Goal: Task Accomplishment & Management: Manage account settings

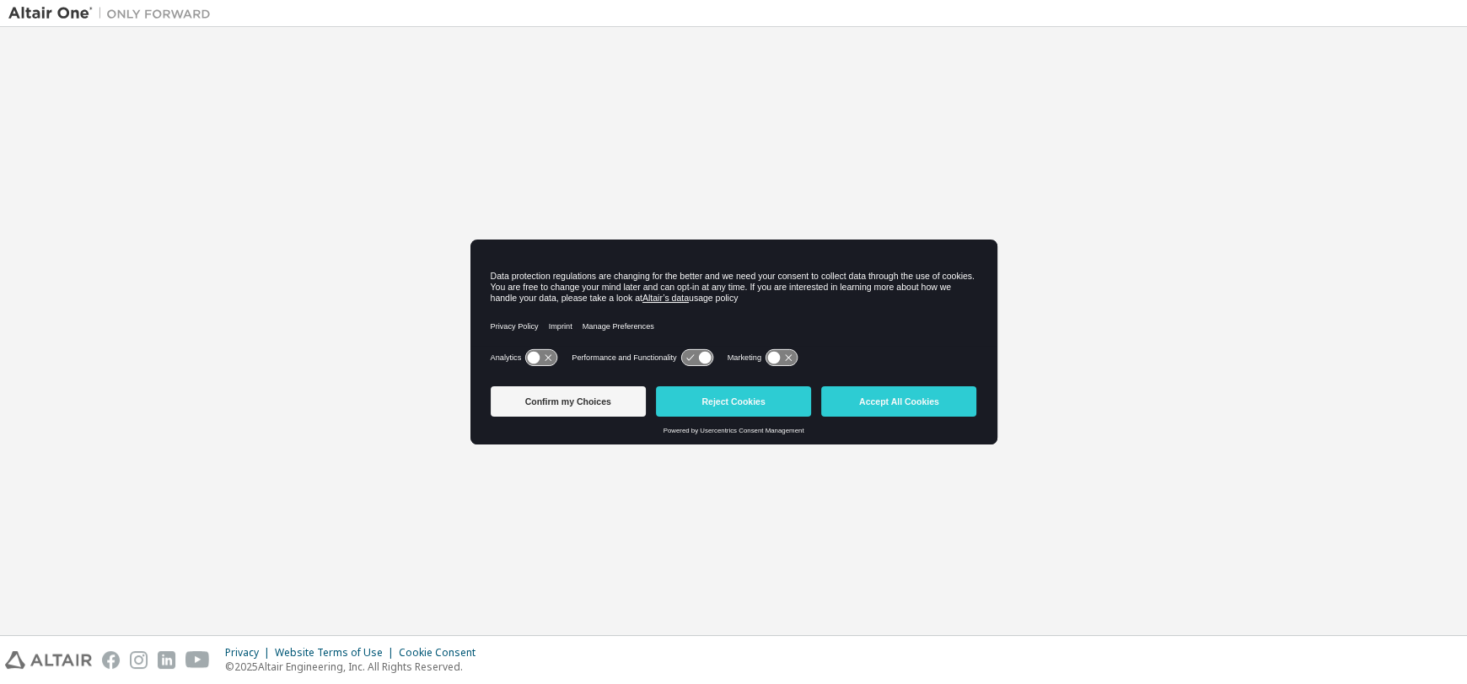
click at [762, 407] on button "Reject Cookies" at bounding box center [733, 401] width 155 height 30
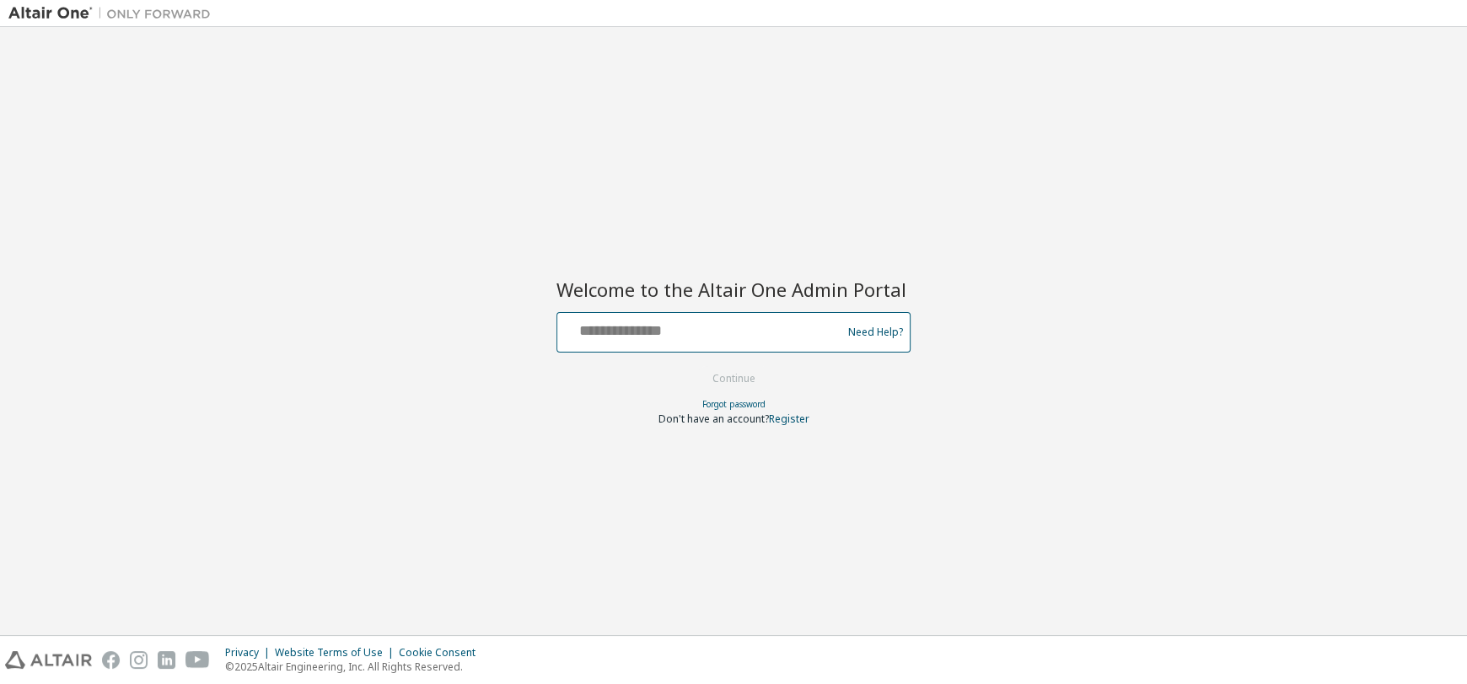
click at [688, 324] on input "text" at bounding box center [702, 328] width 276 height 24
type input "**********"
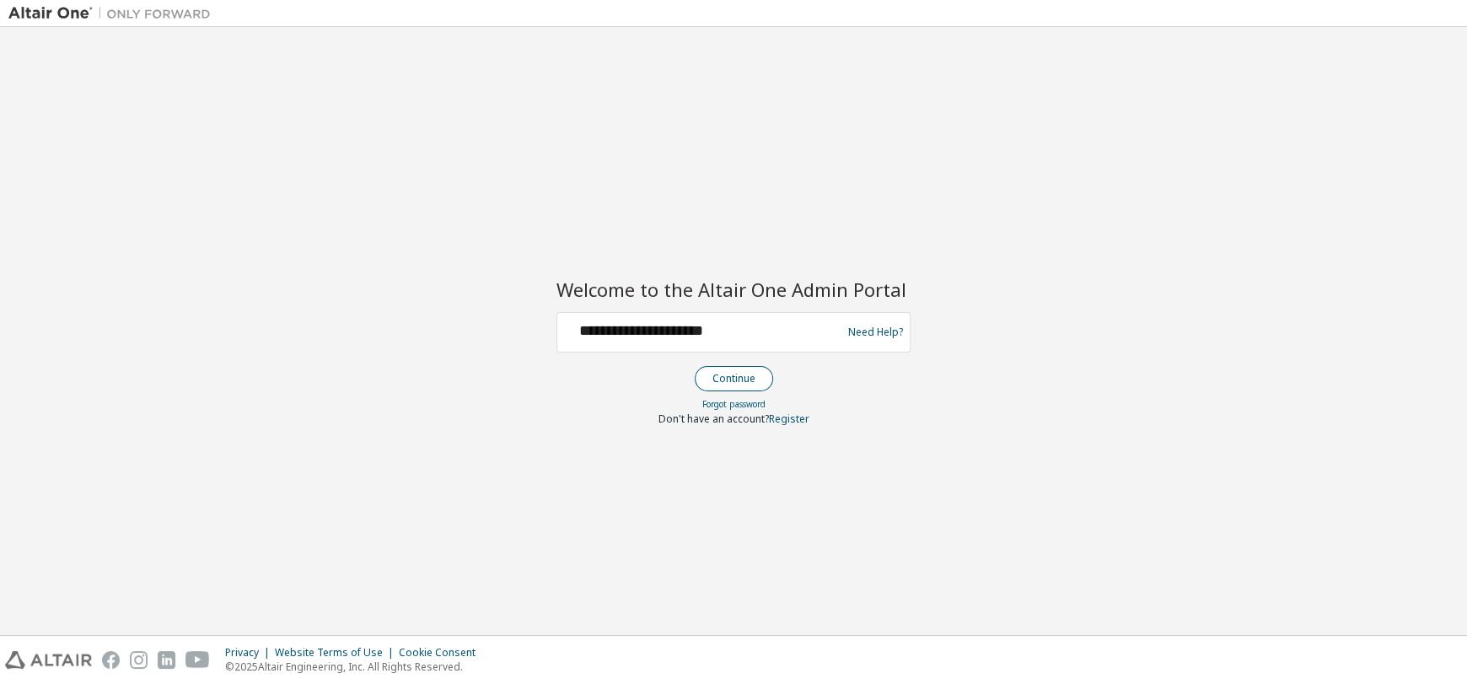
click at [750, 373] on button "Continue" at bounding box center [734, 378] width 78 height 25
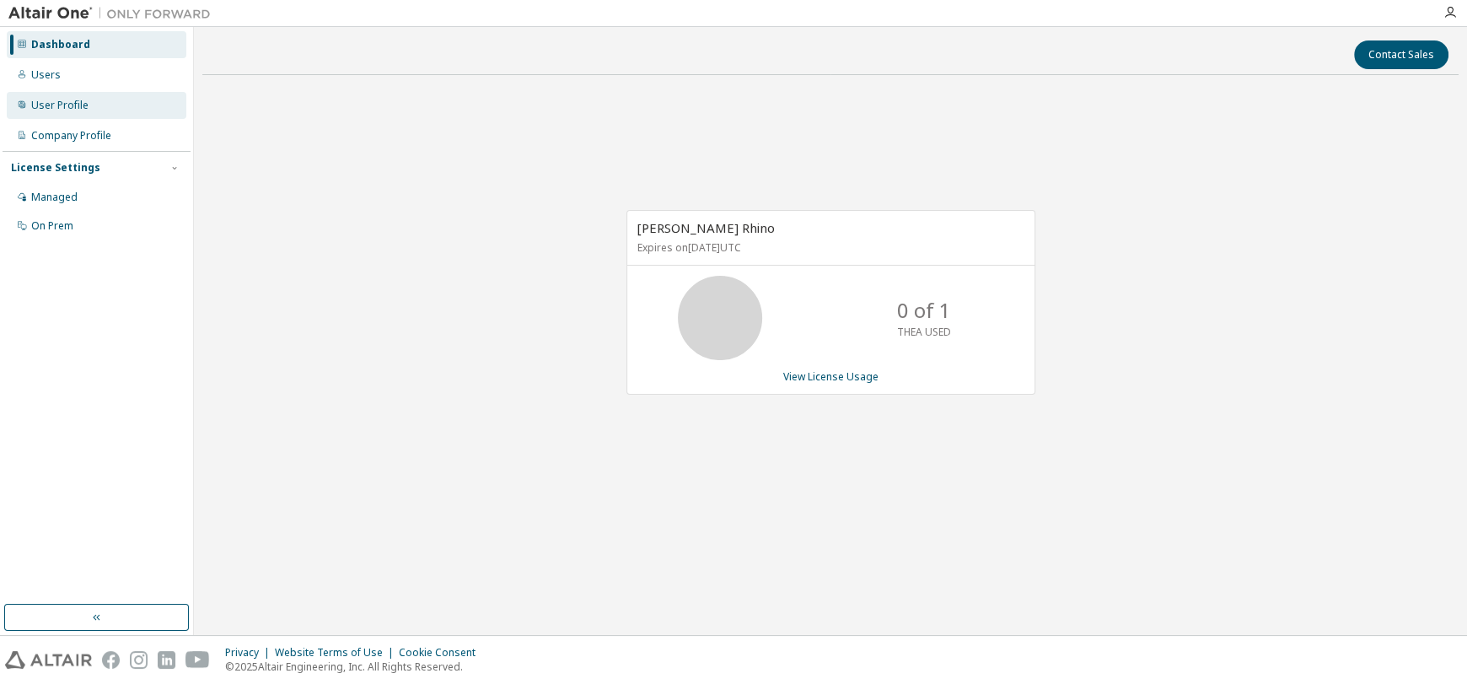
click at [97, 102] on div "User Profile" at bounding box center [97, 105] width 180 height 27
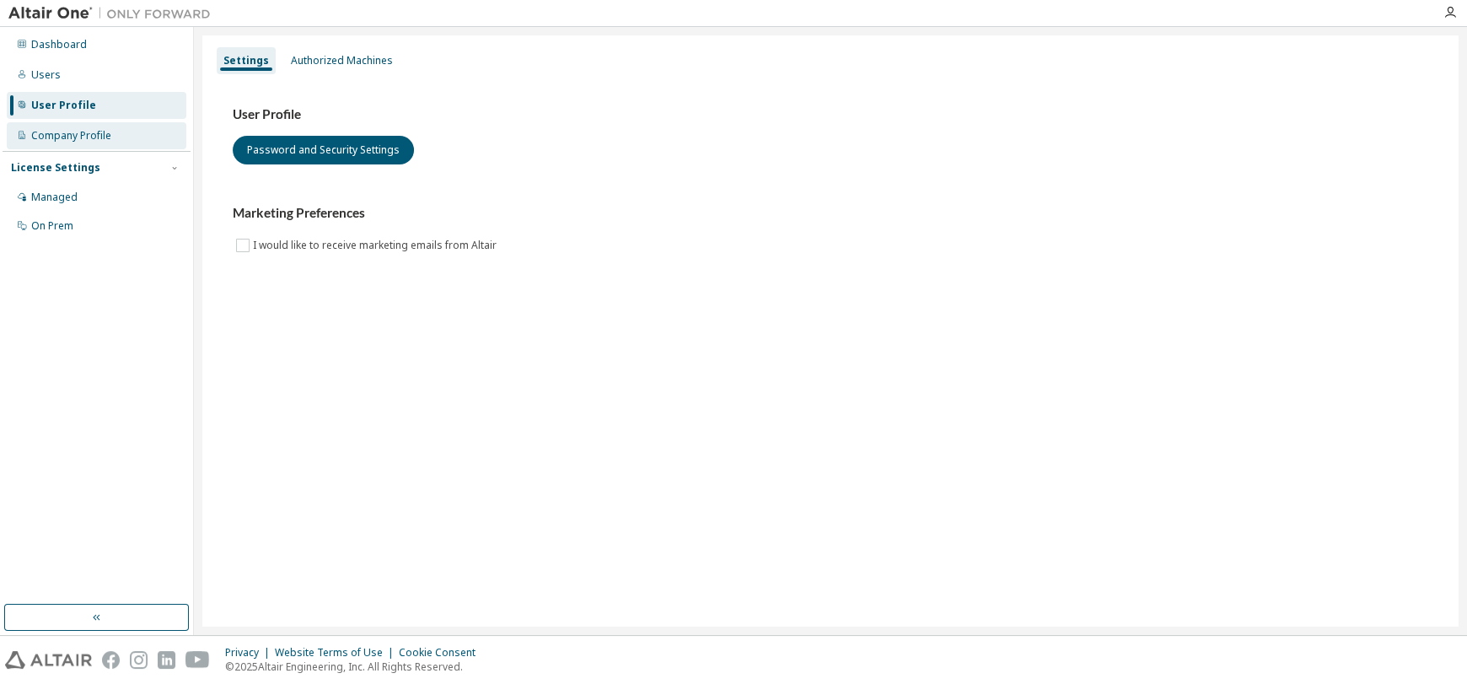
click at [71, 139] on div "Company Profile" at bounding box center [71, 135] width 80 height 13
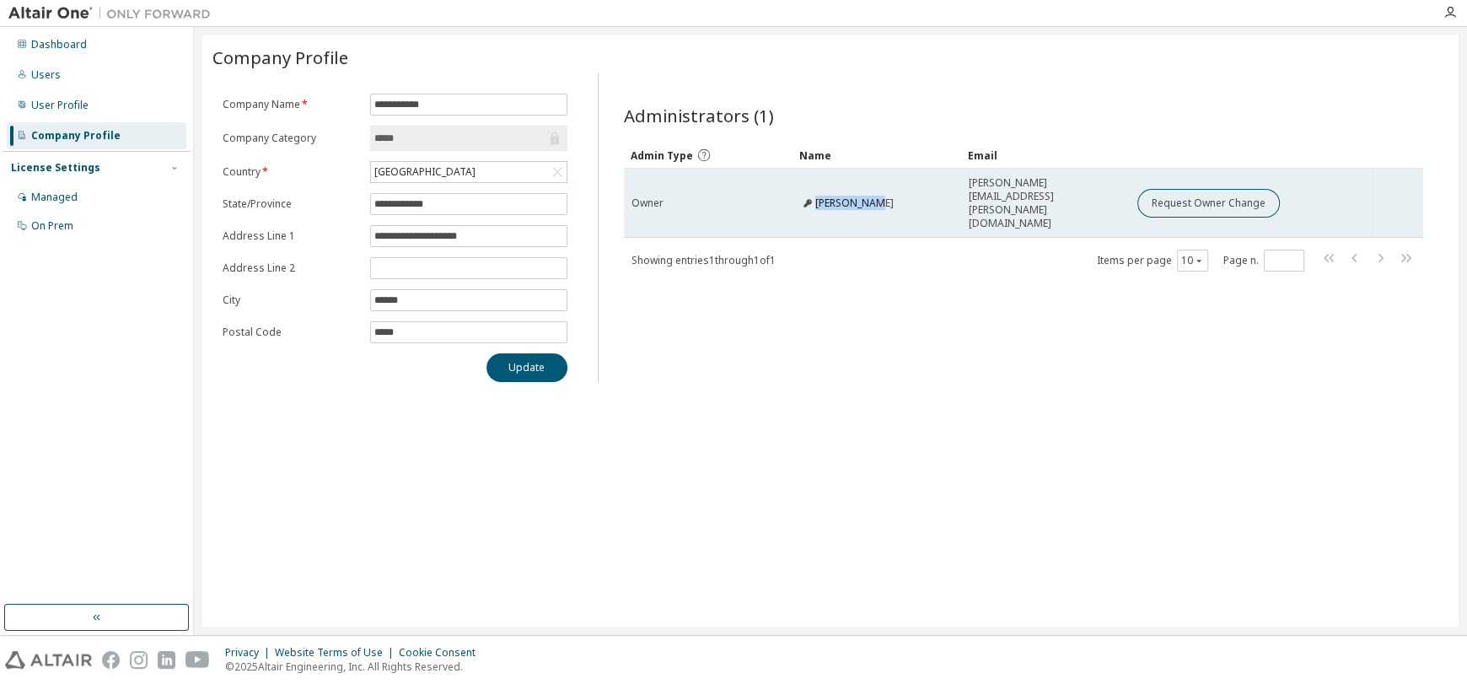
drag, startPoint x: 875, startPoint y: 189, endPoint x: 805, endPoint y: 196, distance: 70.3
click at [805, 196] on div "Lise Rassat" at bounding box center [876, 202] width 153 height 13
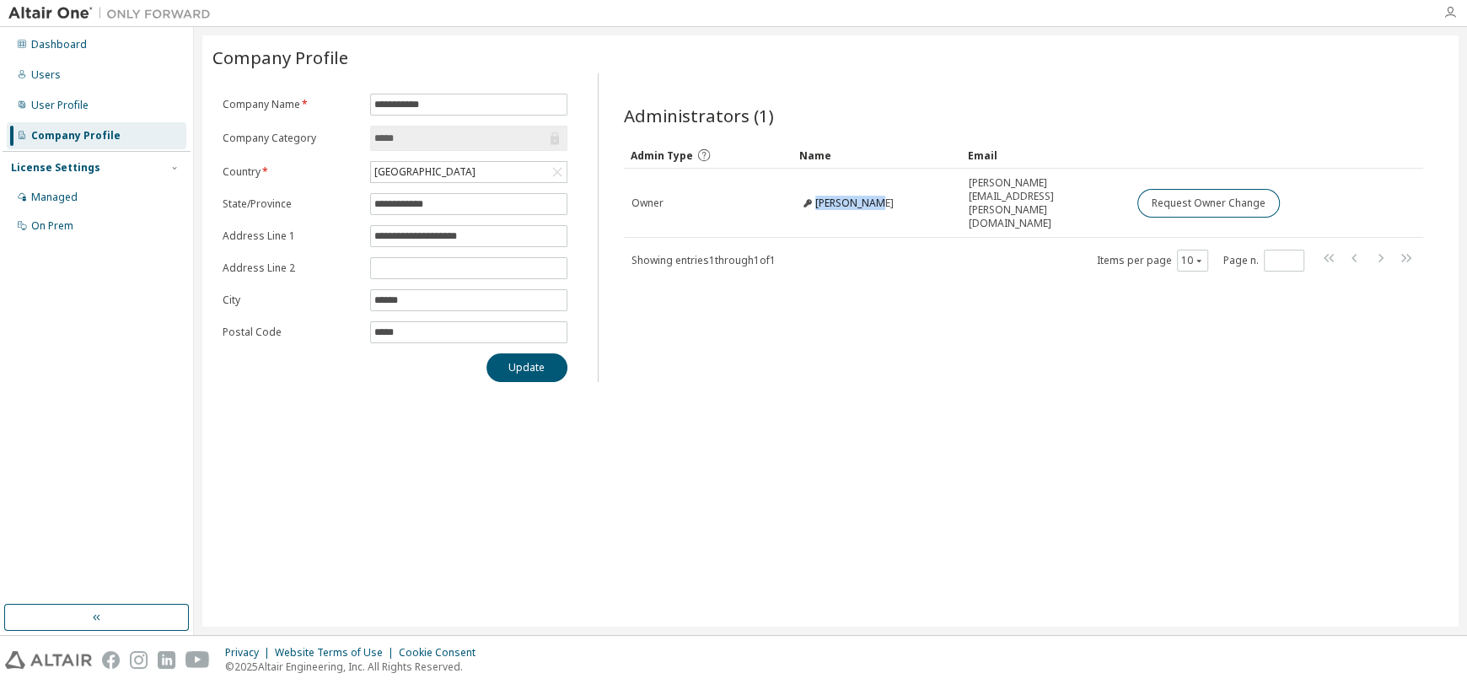
click at [1448, 13] on icon "button" at bounding box center [1450, 12] width 13 height 13
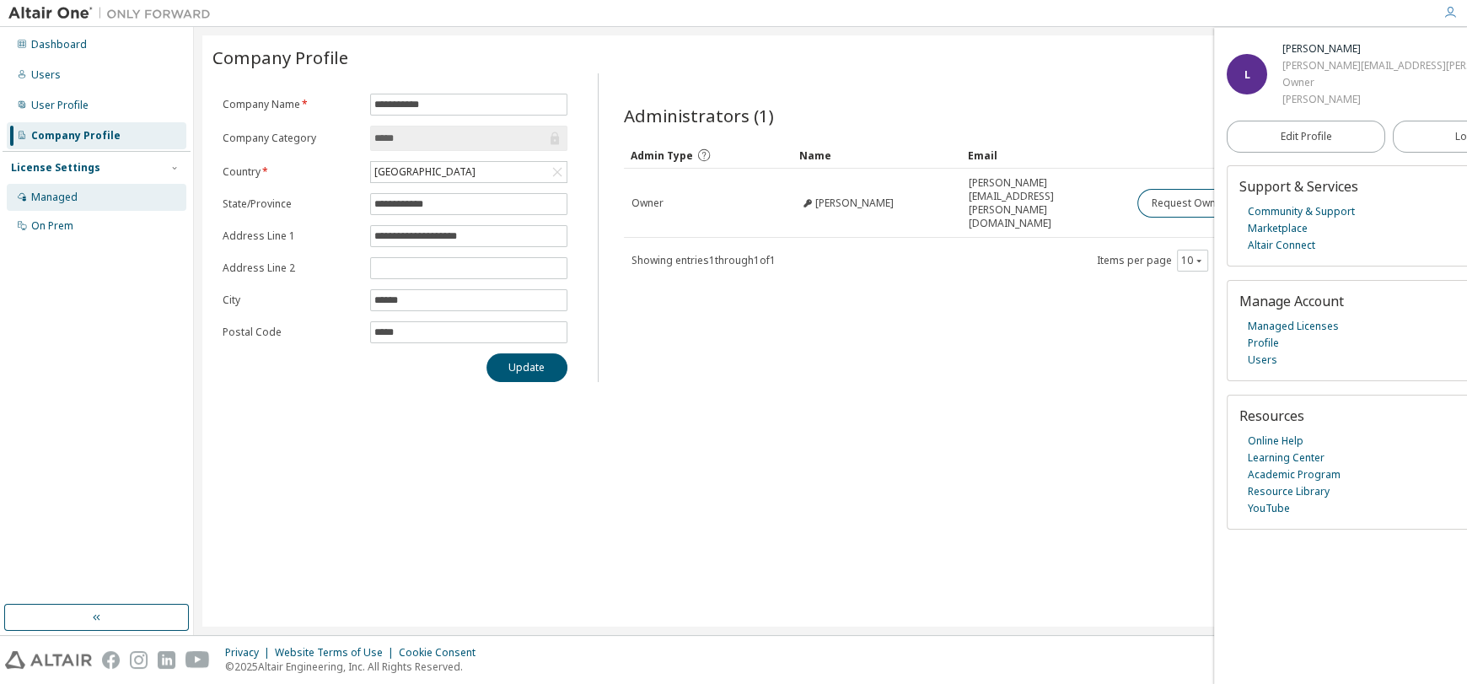
click at [117, 204] on div "Managed" at bounding box center [97, 197] width 180 height 27
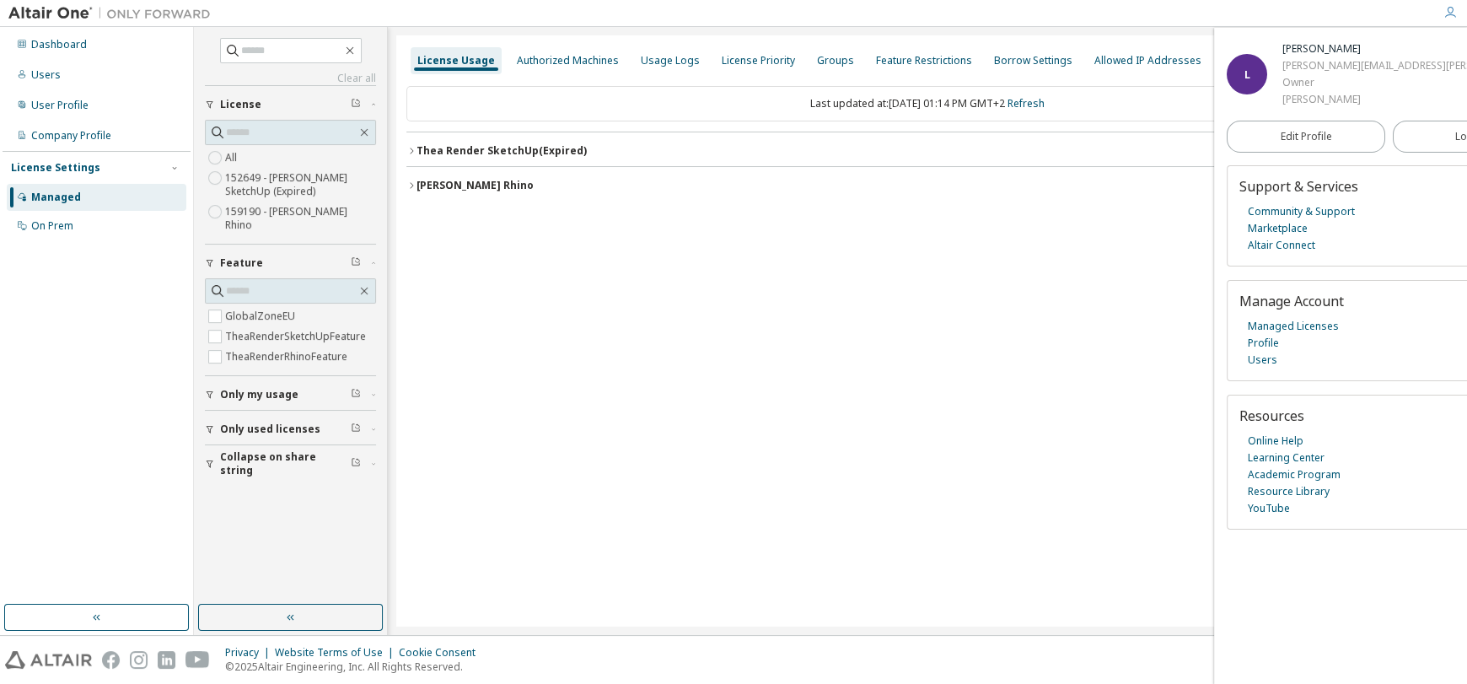
click at [527, 153] on div "Thea Render SketchUp (Expired)" at bounding box center [502, 150] width 170 height 13
click at [504, 262] on div "Thea Render Rhino" at bounding box center [475, 261] width 117 height 13
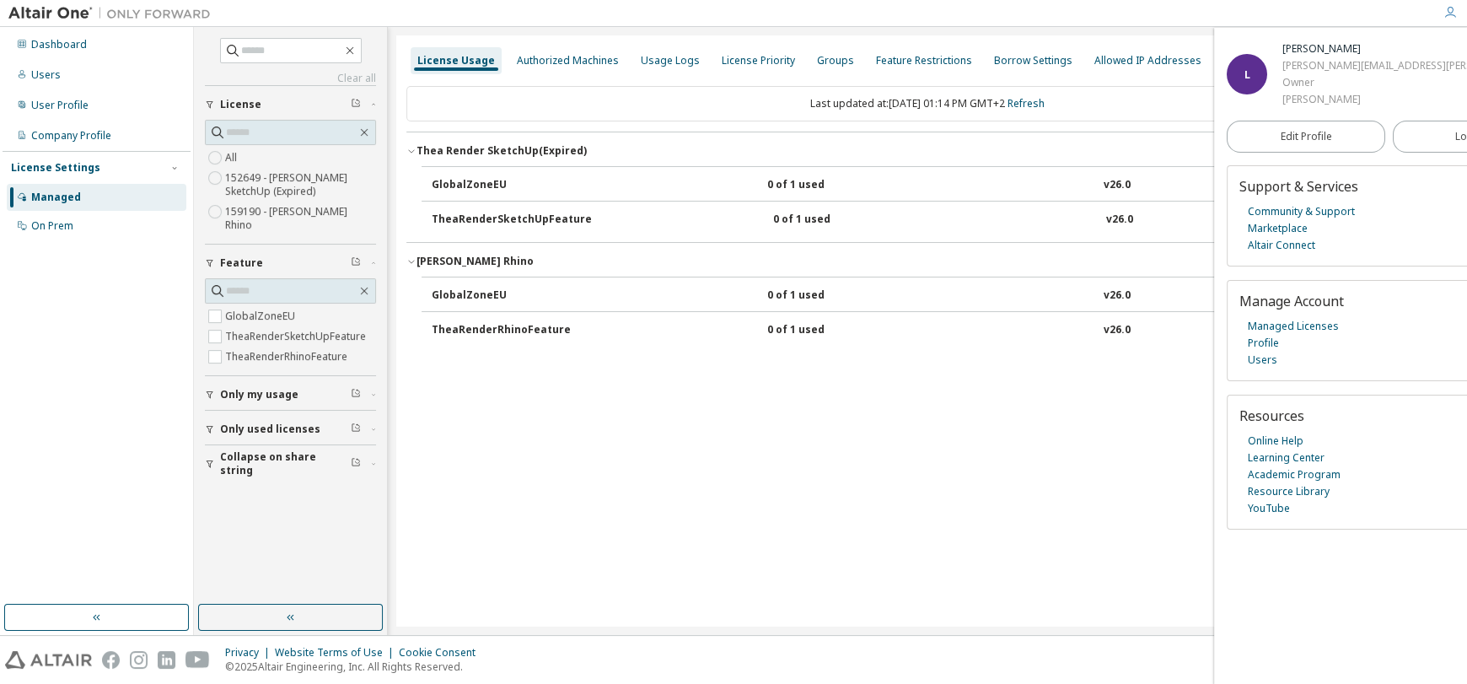
click at [493, 179] on div "GlobalZoneEU" at bounding box center [508, 185] width 152 height 15
click at [987, 175] on button "GlobalZoneEU 0 of 1 used v26.0 Expire date: 2025-10-08" at bounding box center [933, 185] width 1002 height 37
drag, startPoint x: 1061, startPoint y: 180, endPoint x: 813, endPoint y: 161, distance: 248.6
click at [1059, 180] on div "GlobalZoneEU 0 of 1 used v26.0 Expire date: 2025-10-08" at bounding box center [933, 185] width 1002 height 15
click at [556, 62] on div "Authorized Machines" at bounding box center [568, 60] width 102 height 13
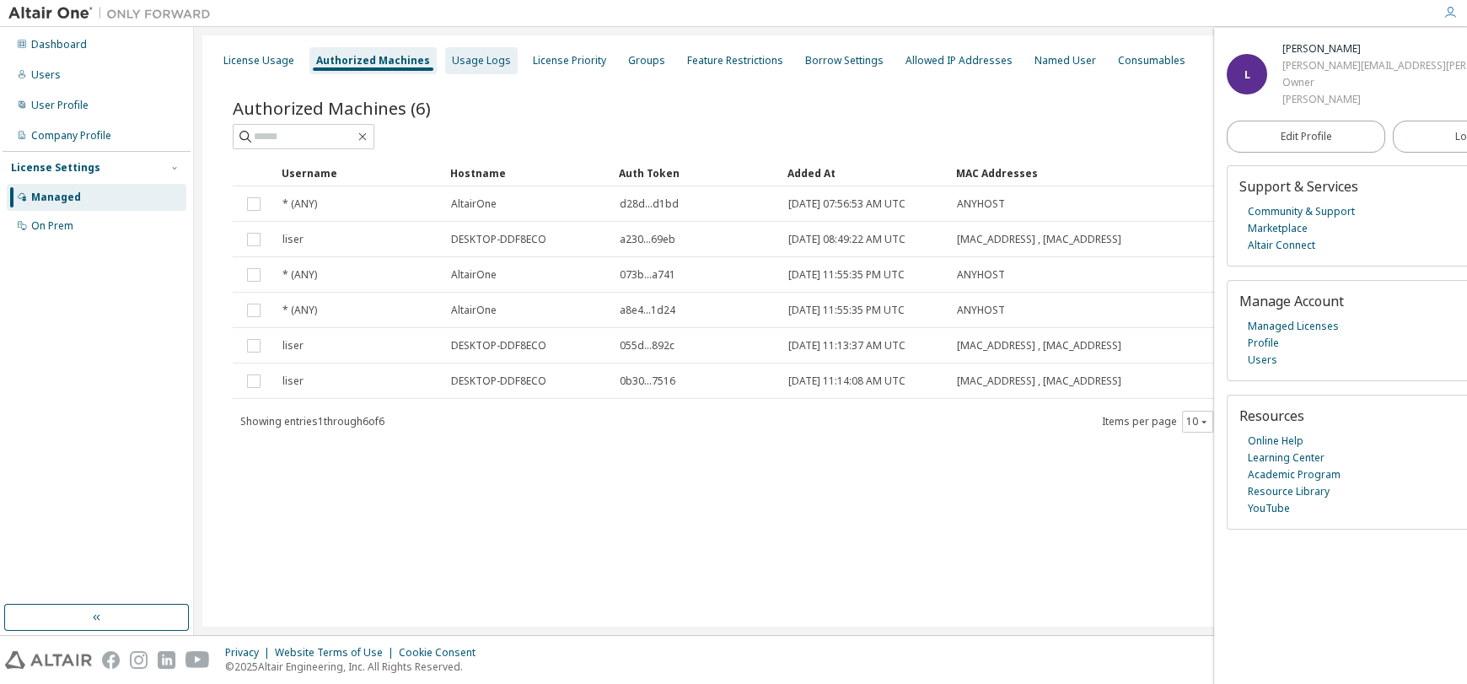
click at [481, 57] on div "Usage Logs" at bounding box center [481, 60] width 59 height 13
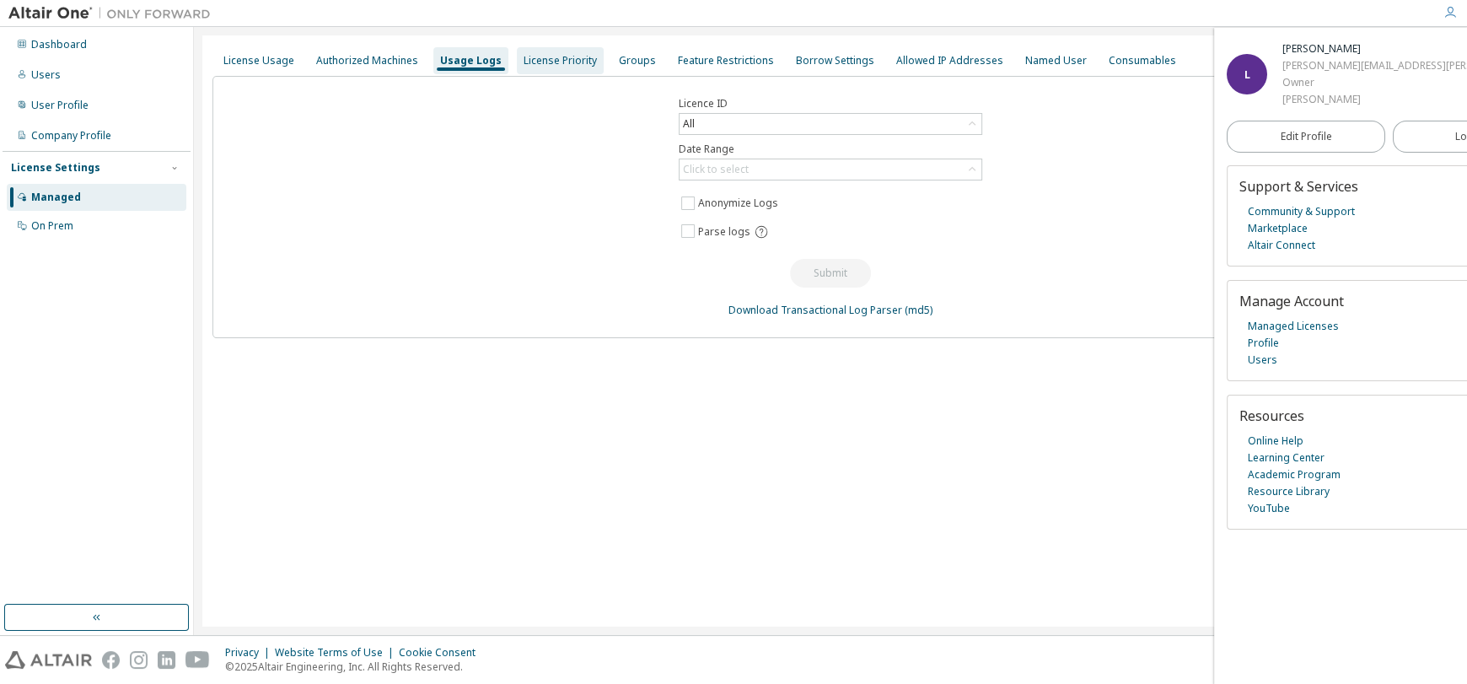
click at [535, 54] on div "License Priority" at bounding box center [560, 60] width 73 height 13
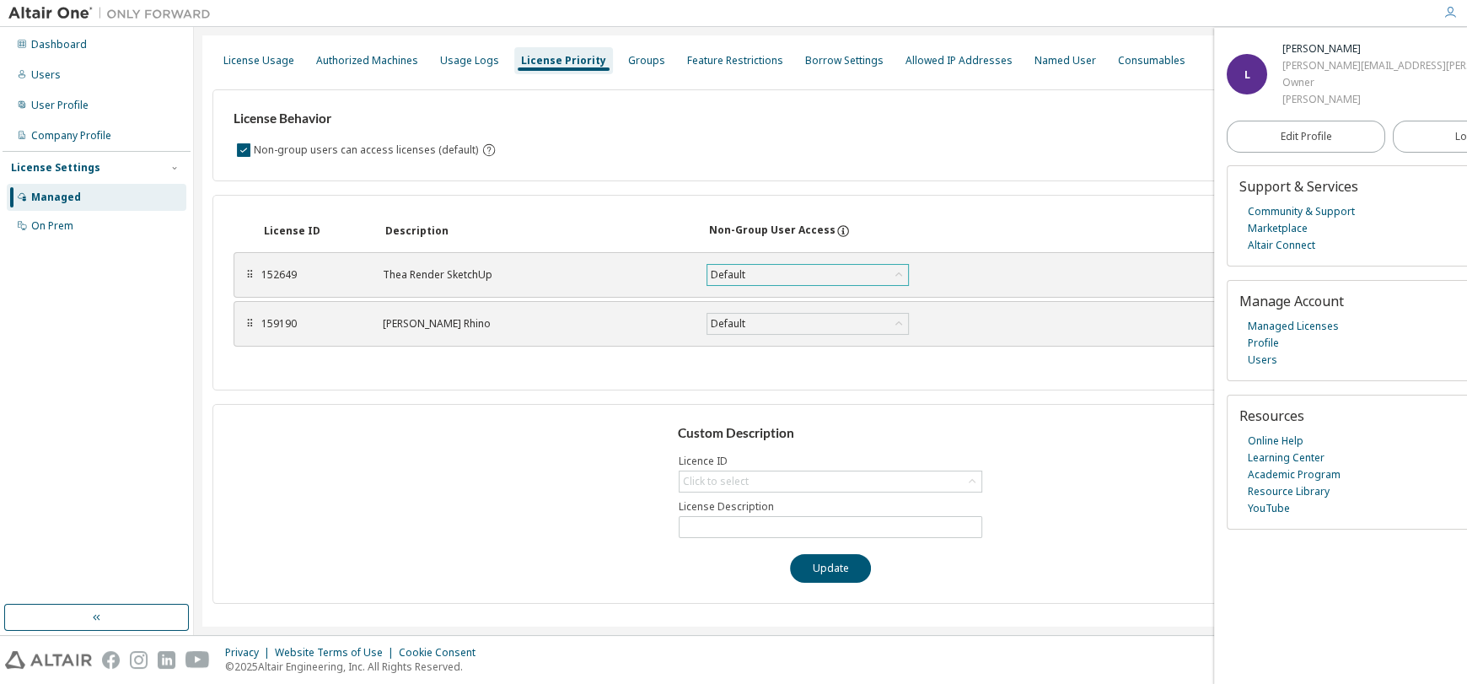
click at [760, 275] on div "Default" at bounding box center [807, 275] width 201 height 20
click at [81, 199] on div "Managed" at bounding box center [97, 197] width 180 height 27
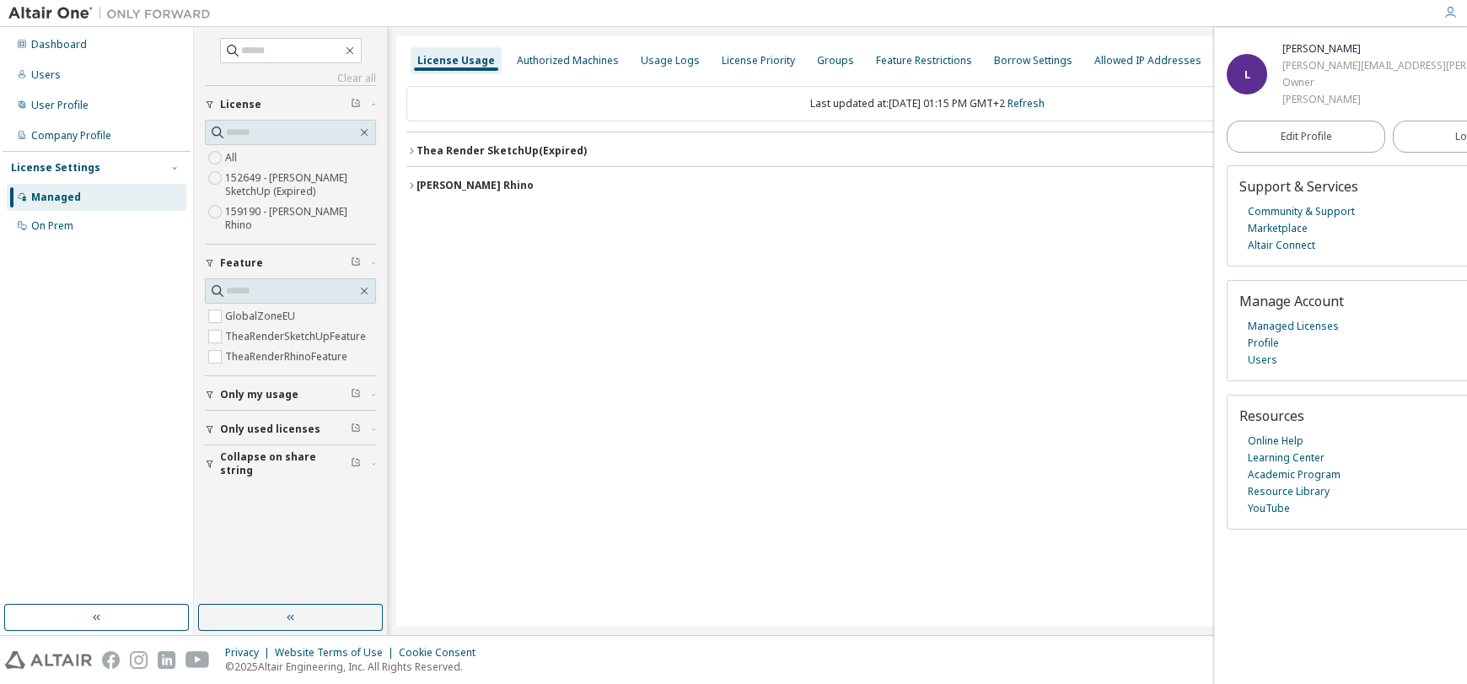
click at [477, 160] on button "Thea Render SketchUp (Expired) License ID: 152649" at bounding box center [927, 150] width 1042 height 37
click at [746, 180] on div "GlobalZoneEU 0 of 1 used v26.0 Expire date: 2025-10-08" at bounding box center [933, 185] width 1002 height 15
click at [543, 196] on button "GlobalZoneEU 0 of 1 used v26.0 Expire date: 2025-10-08" at bounding box center [933, 185] width 1002 height 37
click at [551, 224] on div "TheaRenderSketchUpFeature" at bounding box center [512, 219] width 160 height 15
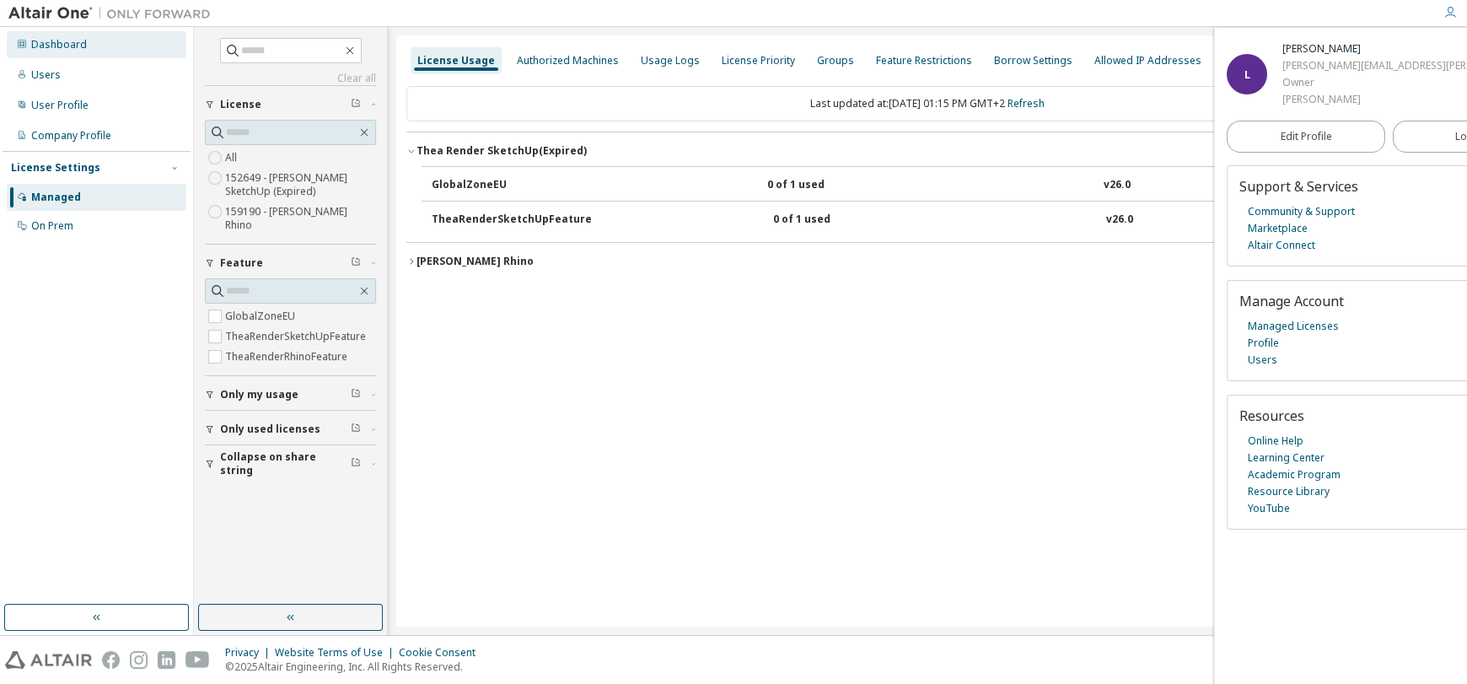
click at [94, 47] on div "Dashboard" at bounding box center [97, 44] width 180 height 27
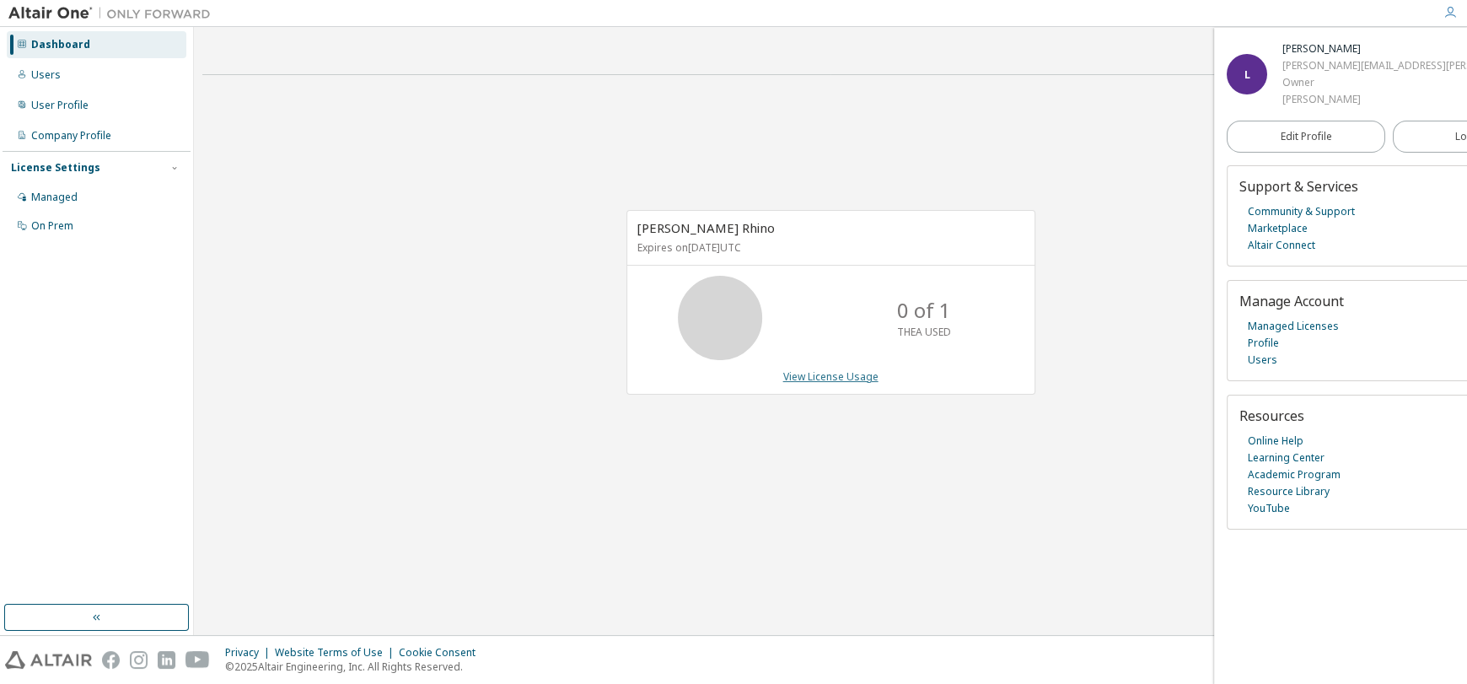
click at [837, 378] on link "View License Usage" at bounding box center [830, 376] width 95 height 14
drag, startPoint x: 636, startPoint y: 252, endPoint x: 793, endPoint y: 249, distance: 156.9
click at [793, 249] on p "Expires on October 8, 2026 UTC" at bounding box center [828, 247] width 383 height 14
drag, startPoint x: 768, startPoint y: 225, endPoint x: 631, endPoint y: 224, distance: 137.4
click at [631, 224] on div "Thea Render Rhino Expires on October 8, 2026 UTC" at bounding box center [830, 238] width 407 height 55
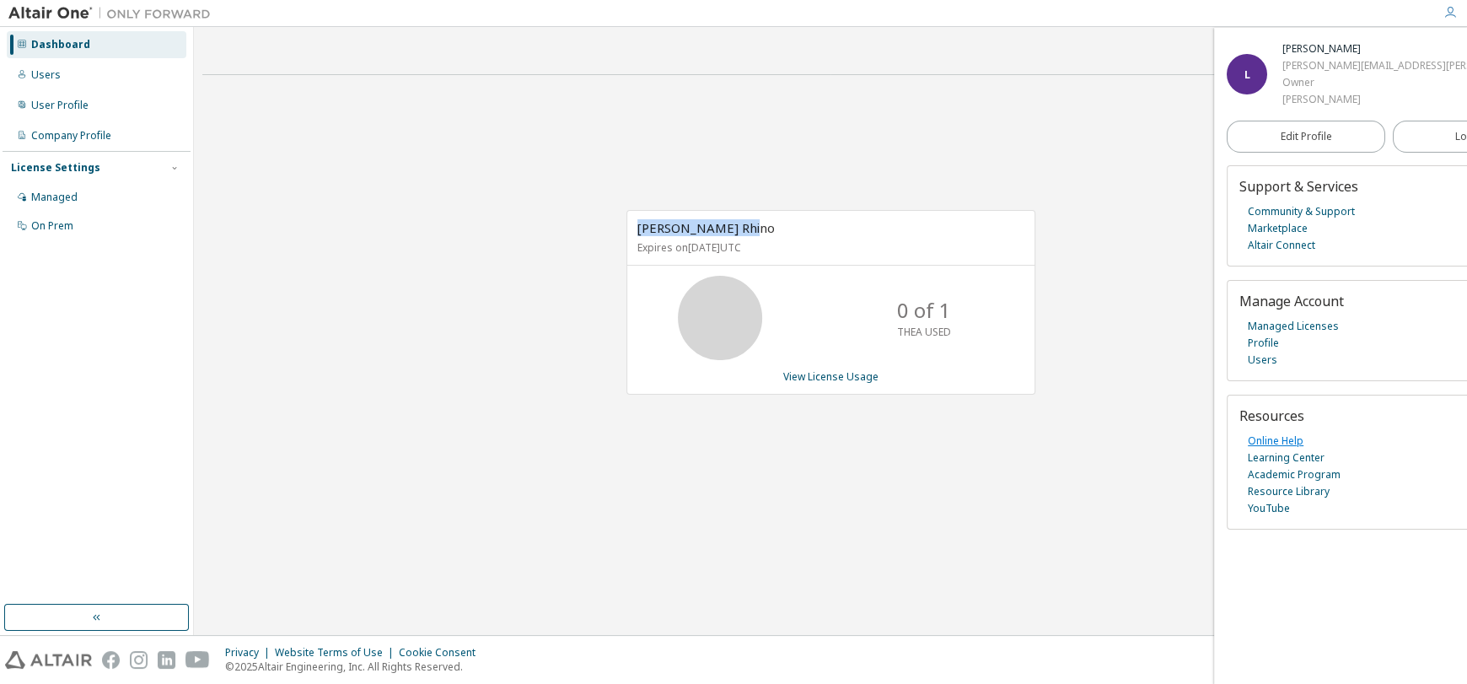
click at [1270, 440] on link "Online Help" at bounding box center [1276, 441] width 56 height 17
click at [729, 406] on div "Thea Render Rhino Expires on October 8, 2026 UTC 0 of 1 THEA USED View License …" at bounding box center [823, 311] width 426 height 202
click at [836, 375] on link "View License Usage" at bounding box center [830, 376] width 95 height 14
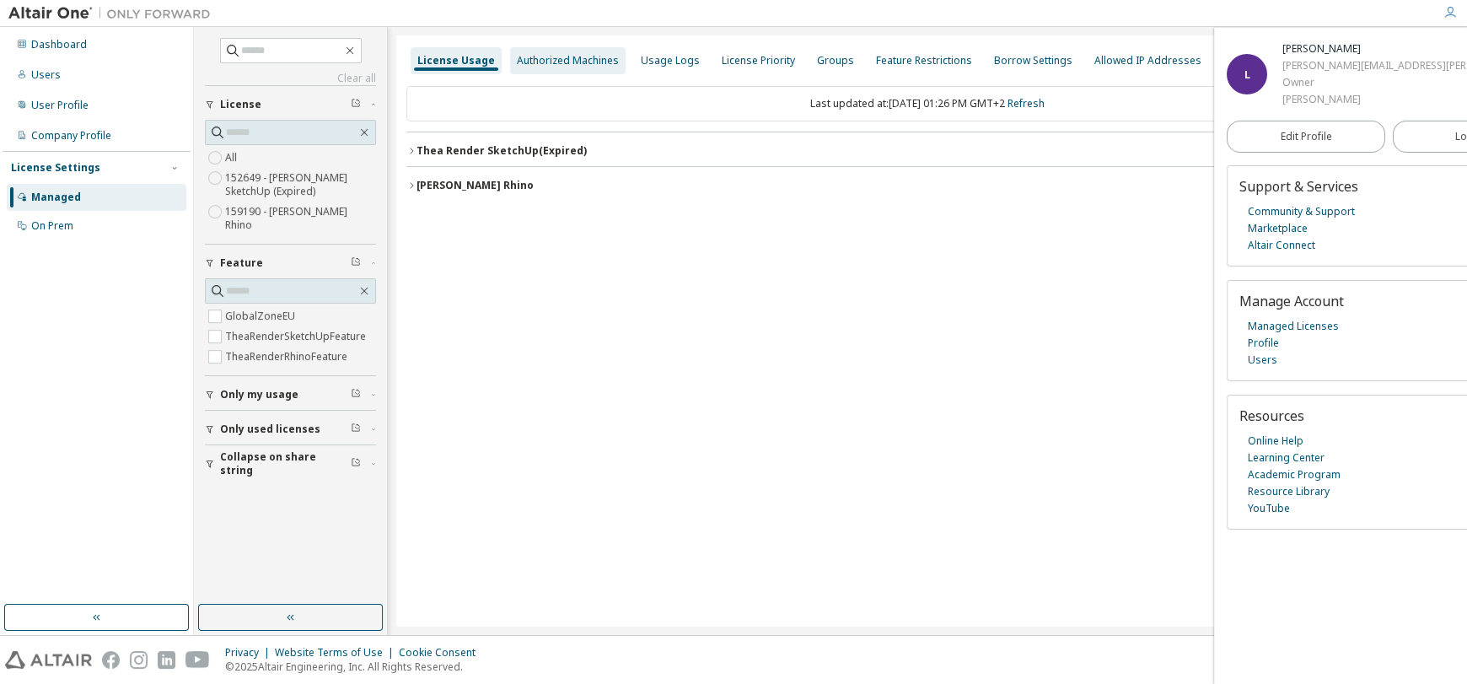
click at [567, 63] on div "Authorized Machines" at bounding box center [568, 60] width 102 height 13
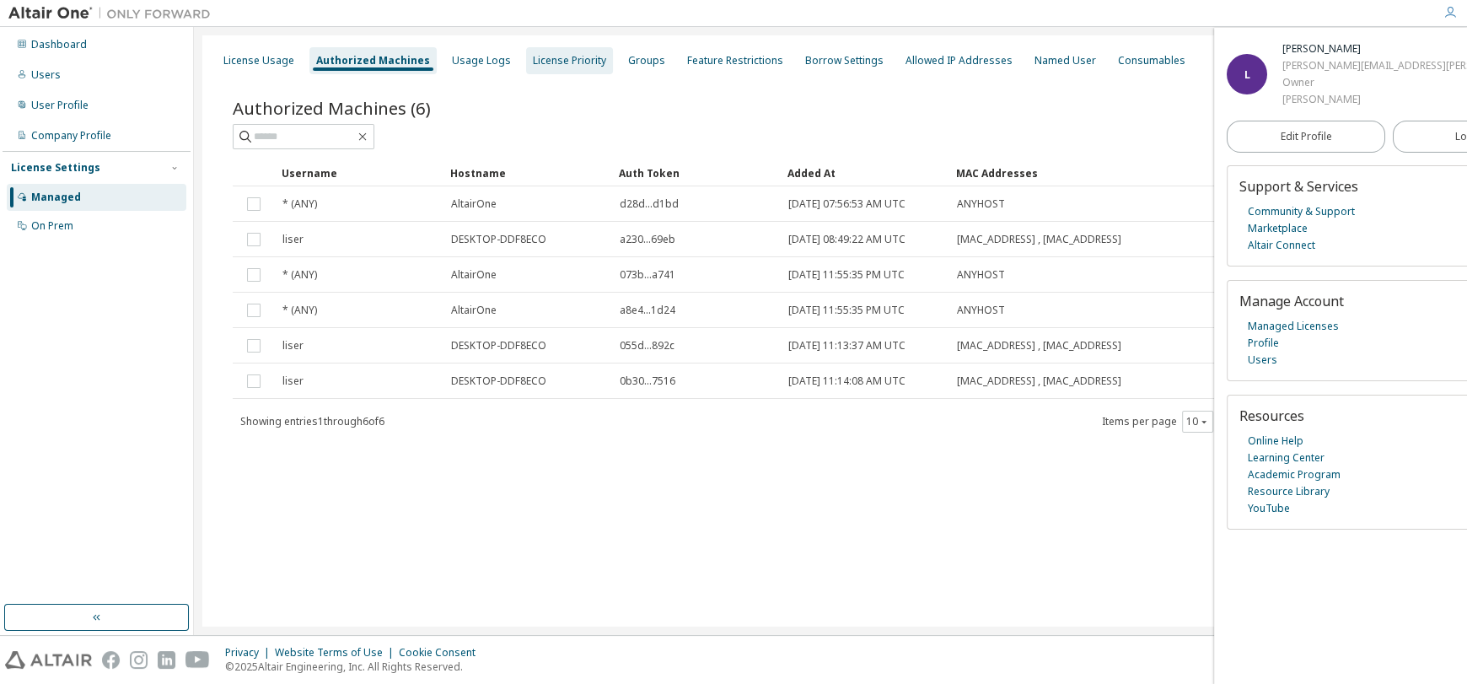
click at [557, 69] on div "License Priority" at bounding box center [569, 60] width 87 height 27
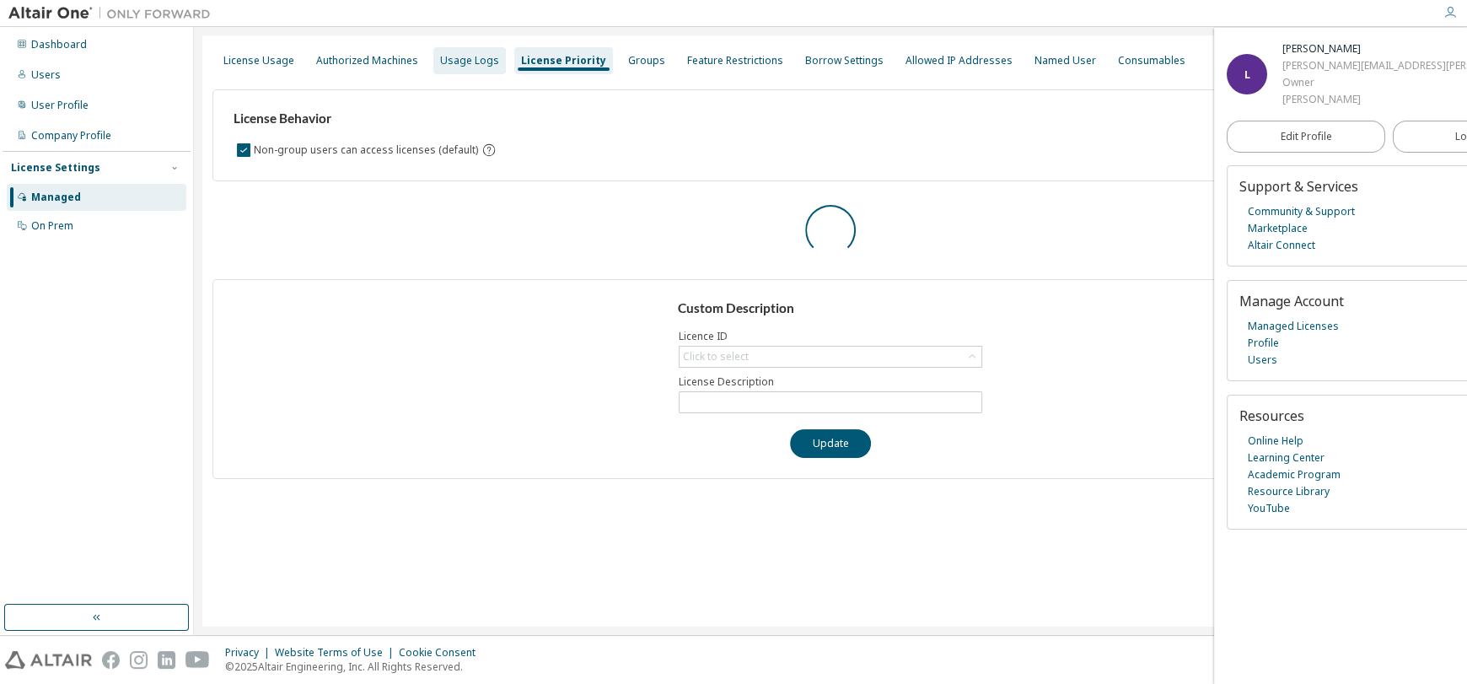
click at [487, 65] on div "Usage Logs" at bounding box center [469, 60] width 59 height 13
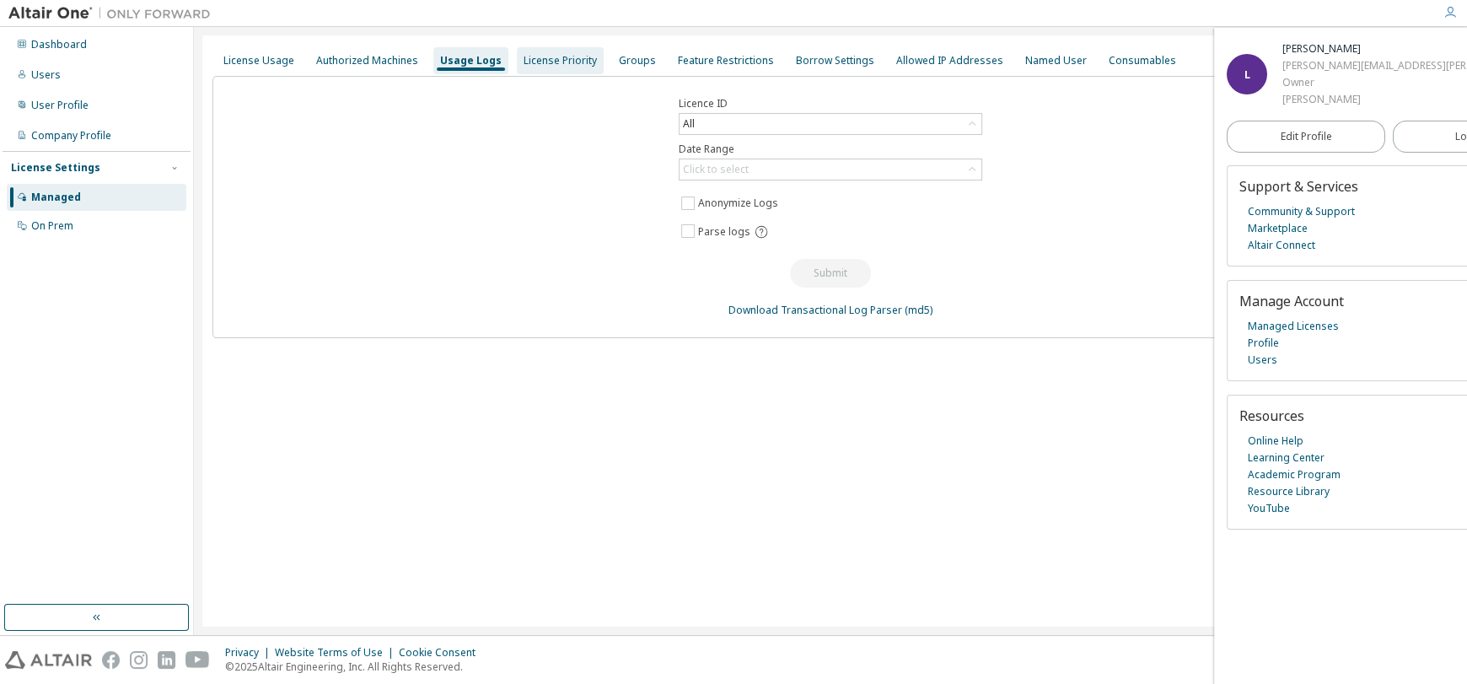
click at [566, 60] on div "License Priority" at bounding box center [560, 60] width 73 height 13
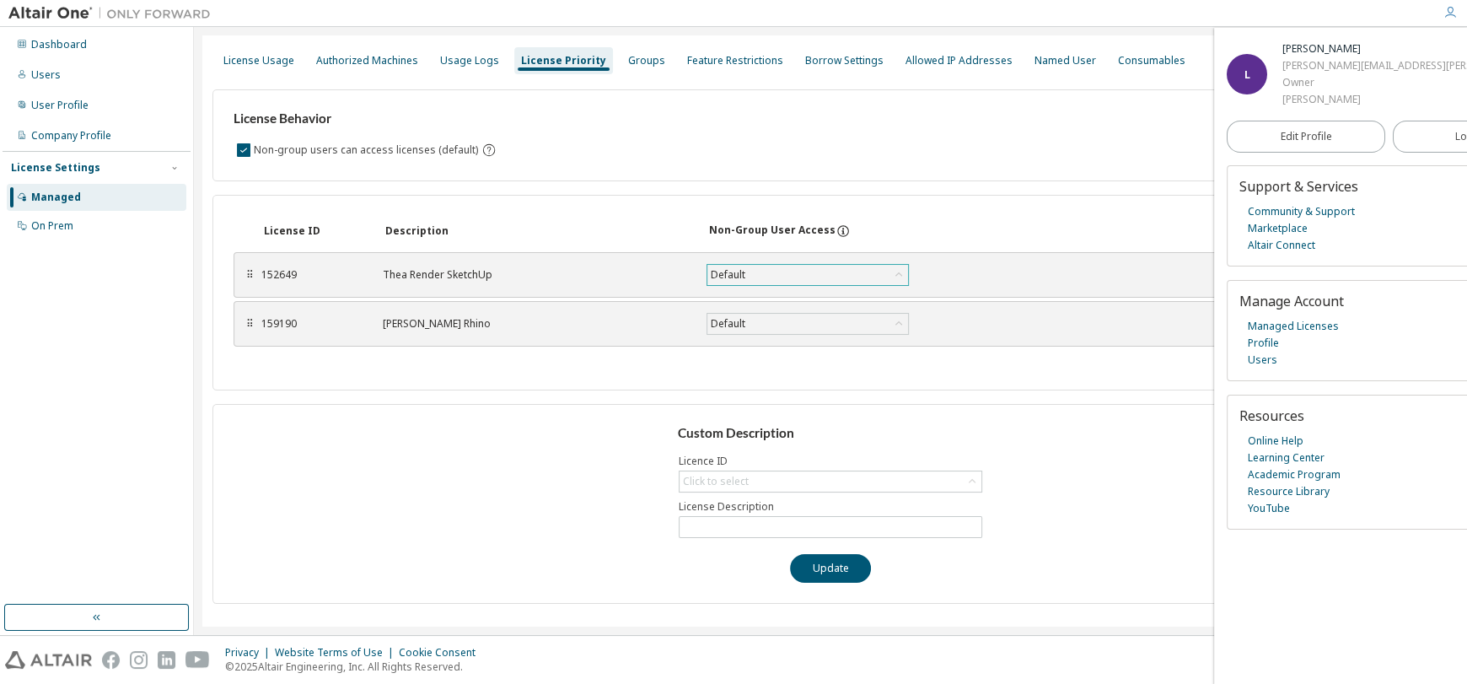
click at [748, 272] on div "Default" at bounding box center [807, 275] width 201 height 20
click at [750, 326] on div "Default" at bounding box center [807, 324] width 201 height 20
click at [752, 326] on div "Default" at bounding box center [807, 324] width 201 height 20
click at [1045, 62] on div "Named User" at bounding box center [1066, 60] width 62 height 13
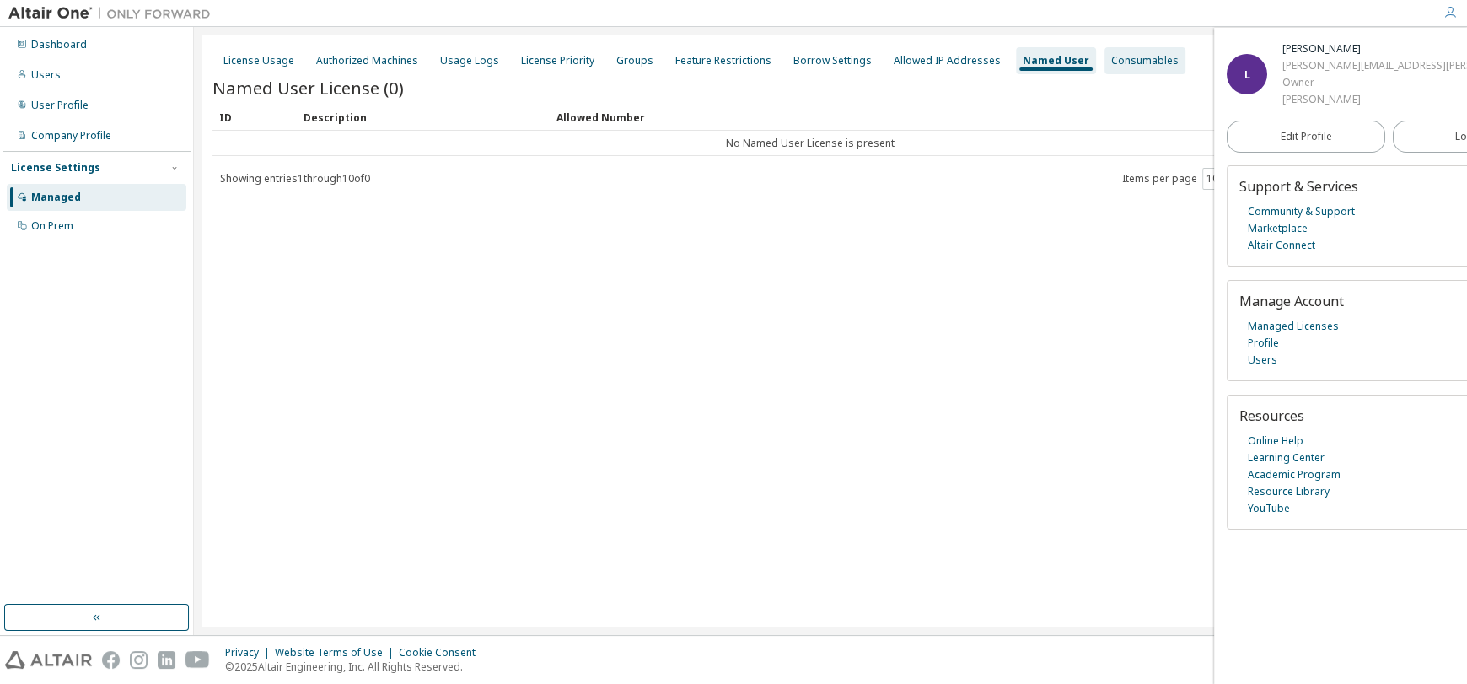
click at [1124, 63] on div "Consumables" at bounding box center [1144, 60] width 67 height 13
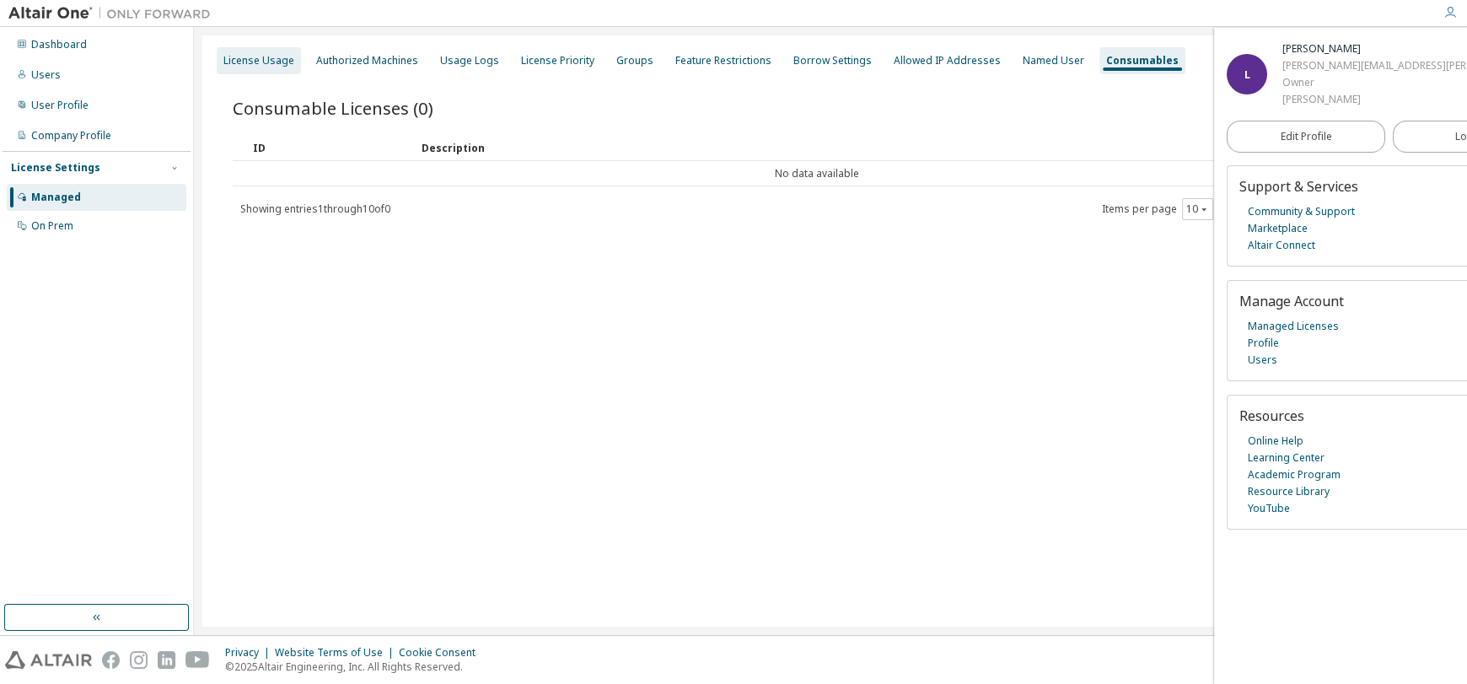
click at [270, 67] on div "License Usage" at bounding box center [258, 60] width 71 height 13
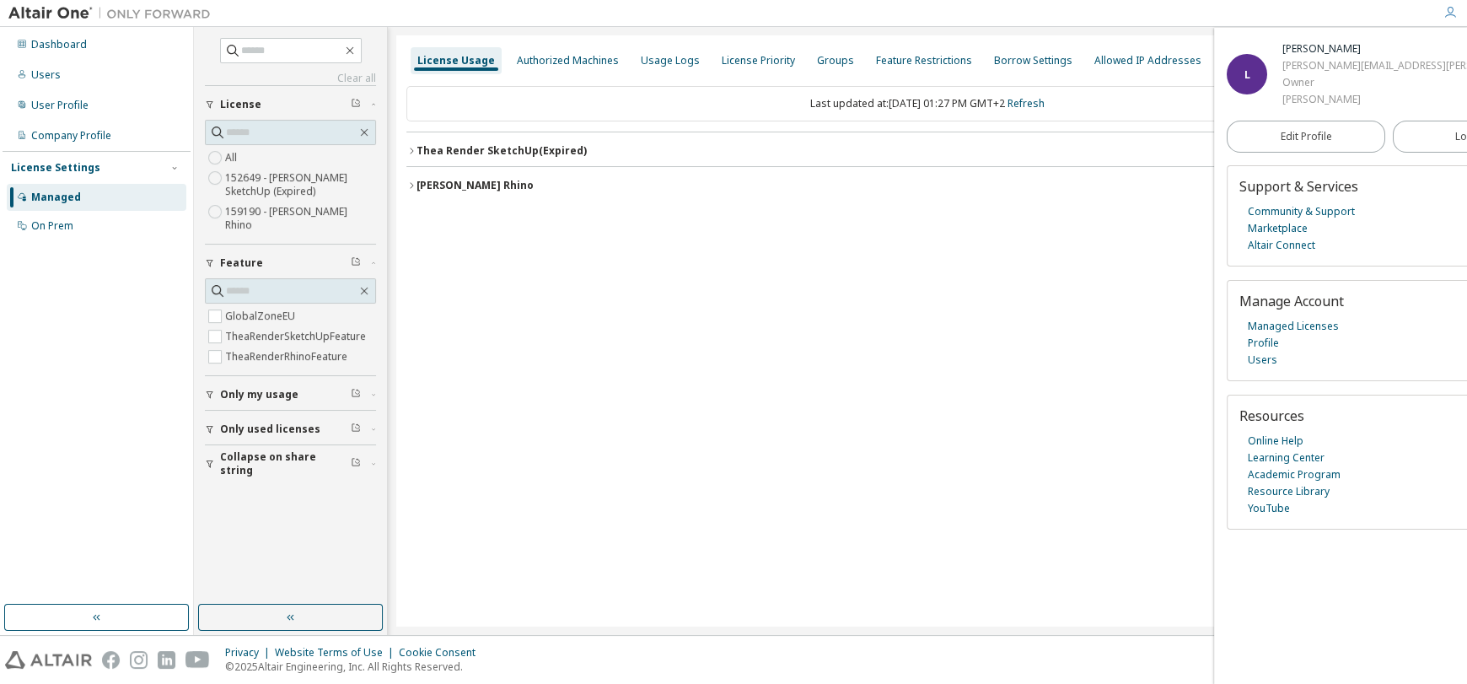
click at [551, 158] on button "Thea Render SketchUp (Expired) License ID: 152649" at bounding box center [927, 150] width 1042 height 37
click at [472, 214] on div "TheaRenderSketchUpFeature" at bounding box center [512, 219] width 160 height 15
click at [481, 180] on div "GlobalZoneEU" at bounding box center [508, 185] width 152 height 15
click at [459, 260] on div "Thea Render Rhino" at bounding box center [475, 261] width 117 height 13
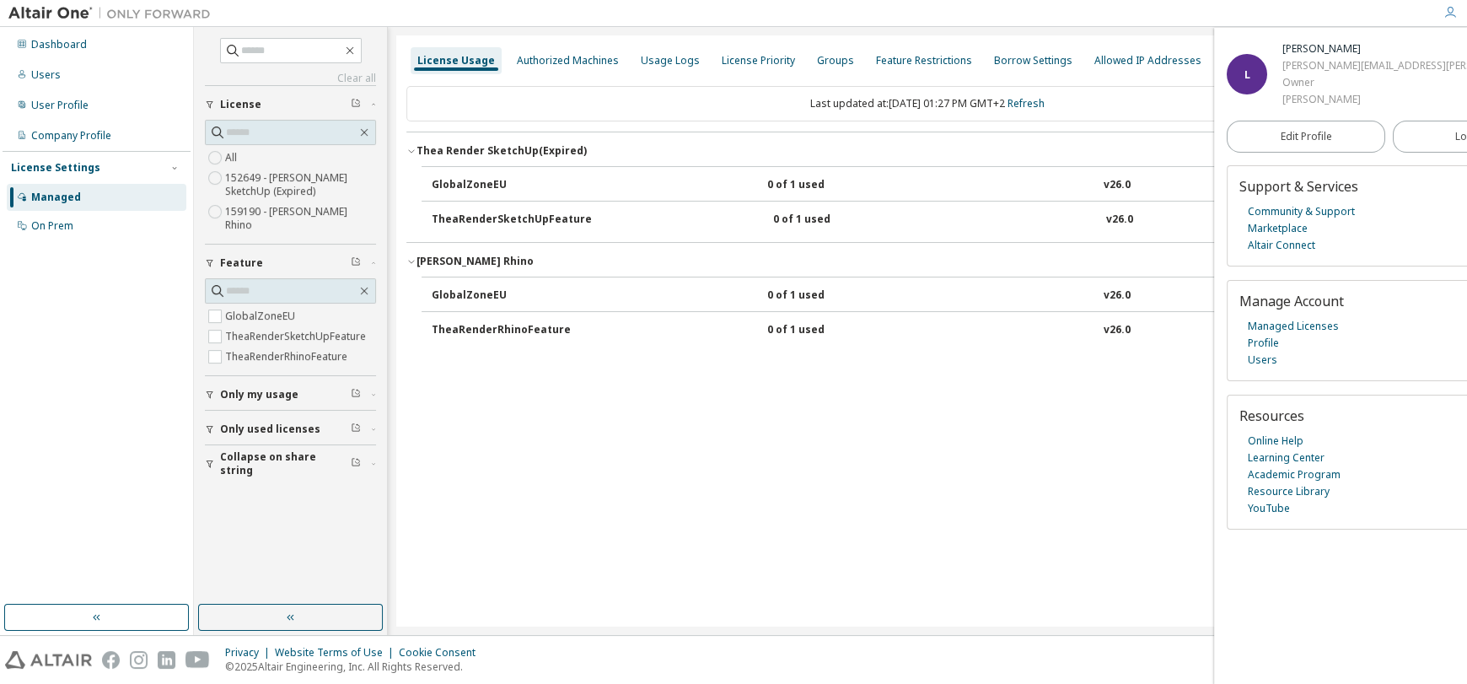
click at [502, 296] on div "GlobalZoneEU" at bounding box center [508, 295] width 152 height 15
click at [554, 331] on div "TheaRenderRhinoFeature" at bounding box center [508, 330] width 152 height 15
drag, startPoint x: 556, startPoint y: 281, endPoint x: 594, endPoint y: 293, distance: 40.8
click at [558, 284] on button "GlobalZoneEU 0 of 1 used v26.0 Expire date: 2026-10-08" at bounding box center [933, 295] width 1002 height 37
